Goal: Task Accomplishment & Management: Manage account settings

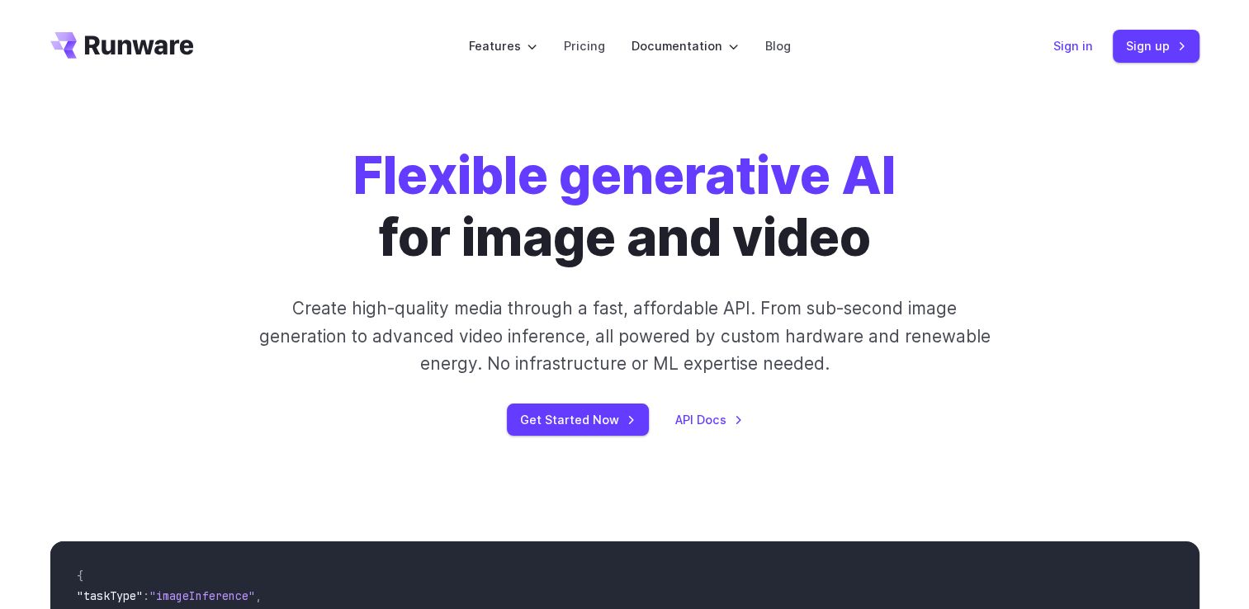
click at [1075, 45] on link "Sign in" at bounding box center [1073, 45] width 40 height 19
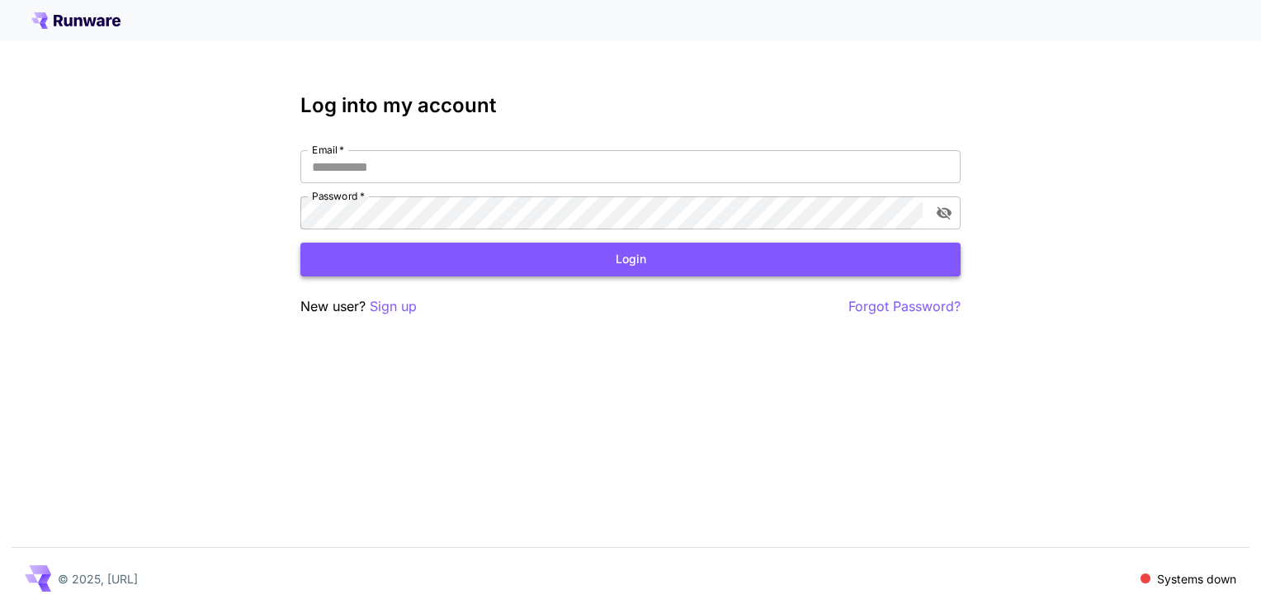
type input "**********"
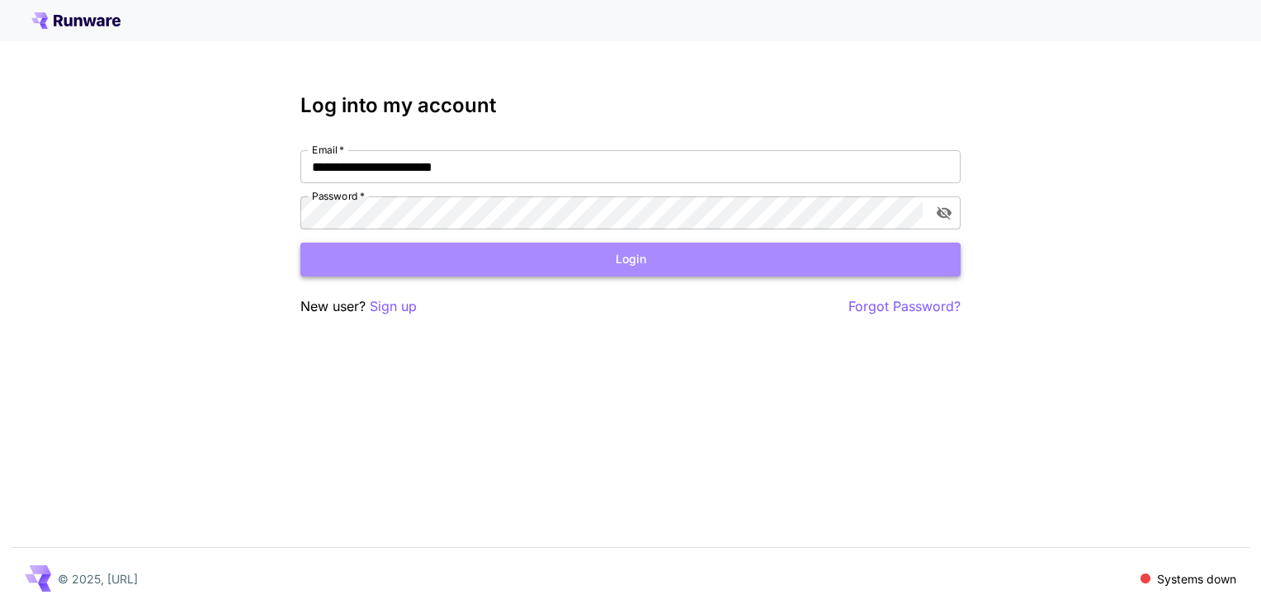
click at [540, 256] on button "Login" at bounding box center [630, 260] width 660 height 34
